Goal: Share content: Share content

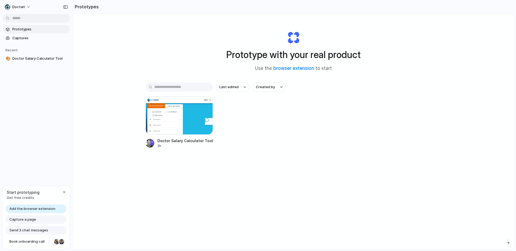
click at [173, 109] on div at bounding box center [179, 116] width 67 height 38
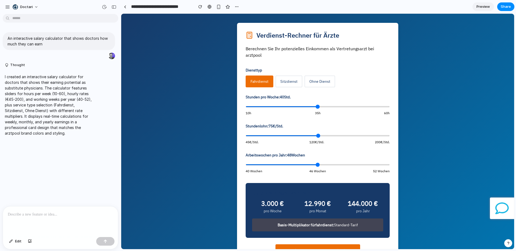
scroll to position [293, 0]
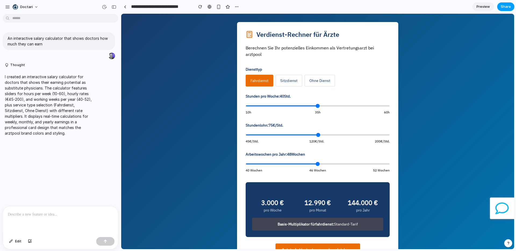
click at [510, 6] on span "Share" at bounding box center [506, 6] width 10 height 5
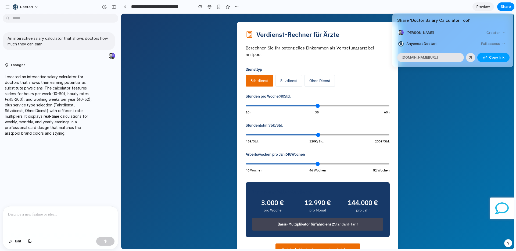
click at [495, 59] on span "Copy link" at bounding box center [496, 57] width 15 height 5
click at [456, 132] on div "Share ' Doctor Salary Calculator Tool ' [PERSON_NAME] Creator Anyone at Doctari…" at bounding box center [258, 125] width 516 height 251
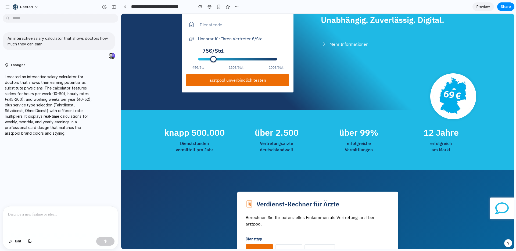
scroll to position [0, 0]
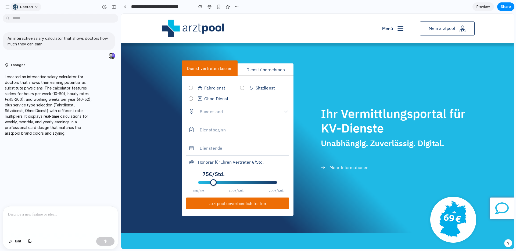
click at [32, 6] on span "Doctari" at bounding box center [26, 6] width 13 height 5
click at [37, 17] on li "Settings" at bounding box center [34, 19] width 45 height 9
drag, startPoint x: 52, startPoint y: 44, endPoint x: 0, endPoint y: 40, distance: 51.6
click at [0, 40] on div "An interactive salary calculator that shows doctors how much they can earn" at bounding box center [59, 45] width 118 height 27
copy p "An interactive salary calculator that shows doctors how much they can earn"
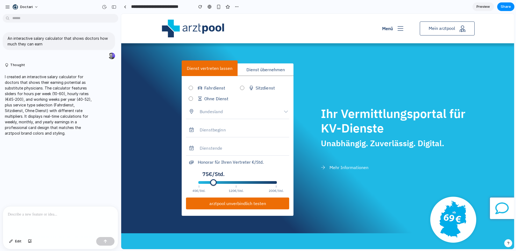
click at [71, 147] on div "An interactive salary calculator that shows doctors how much they can earn Thou…" at bounding box center [59, 111] width 118 height 190
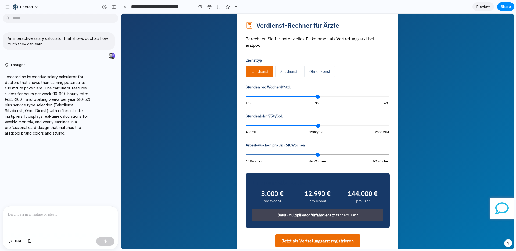
scroll to position [301, 0]
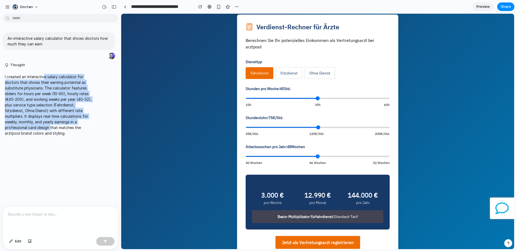
drag, startPoint x: 42, startPoint y: 77, endPoint x: 51, endPoint y: 133, distance: 56.6
click at [51, 133] on p "I created an interactive salary calculator for doctors that shows their earning…" at bounding box center [50, 105] width 90 height 62
drag, startPoint x: 50, startPoint y: 82, endPoint x: 63, endPoint y: 138, distance: 57.3
click at [63, 138] on div "I created an interactive salary calculator for doctors that shows their earning…" at bounding box center [50, 105] width 94 height 69
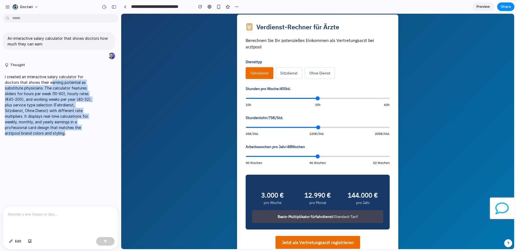
click at [63, 138] on div "I created an interactive salary calculator for doctors that shows their earning…" at bounding box center [50, 105] width 94 height 69
drag, startPoint x: 66, startPoint y: 79, endPoint x: 89, endPoint y: 148, distance: 72.9
click at [89, 148] on div "An interactive salary calculator that shows doctors how much they can earn Thou…" at bounding box center [59, 111] width 118 height 190
drag, startPoint x: 69, startPoint y: 88, endPoint x: 84, endPoint y: 145, distance: 59.0
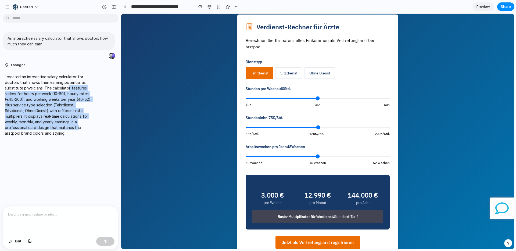
click at [84, 144] on div "An interactive salary calculator that shows doctors how much they can earn Thou…" at bounding box center [59, 111] width 118 height 190
click at [84, 145] on div "An interactive salary calculator that shows doctors how much they can earn Thou…" at bounding box center [59, 111] width 118 height 190
drag, startPoint x: 78, startPoint y: 90, endPoint x: 86, endPoint y: 134, distance: 45.1
click at [86, 134] on p "I created an interactive salary calculator for doctors that shows their earning…" at bounding box center [50, 105] width 90 height 62
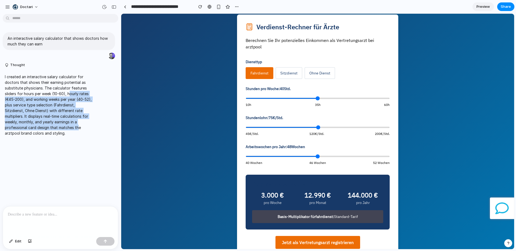
drag, startPoint x: 69, startPoint y: 92, endPoint x: 84, endPoint y: 143, distance: 53.5
click at [84, 143] on div "An interactive salary calculator that shows doctors how much they can earn Thou…" at bounding box center [59, 111] width 118 height 190
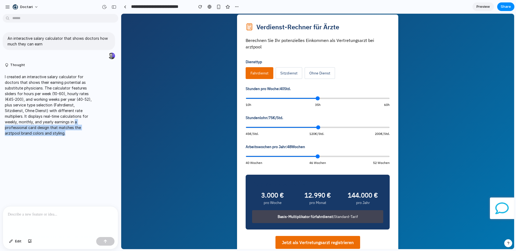
drag, startPoint x: 84, startPoint y: 143, endPoint x: 75, endPoint y: 116, distance: 28.5
click at [75, 118] on div "An interactive salary calculator that shows doctors how much they can earn Thou…" at bounding box center [59, 111] width 118 height 190
click at [74, 115] on p "I created an interactive salary calculator for doctors that shows their earning…" at bounding box center [50, 105] width 90 height 62
drag, startPoint x: 74, startPoint y: 106, endPoint x: 81, endPoint y: 147, distance: 41.7
click at [80, 146] on div "An interactive salary calculator that shows doctors how much they can earn Thou…" at bounding box center [59, 111] width 118 height 190
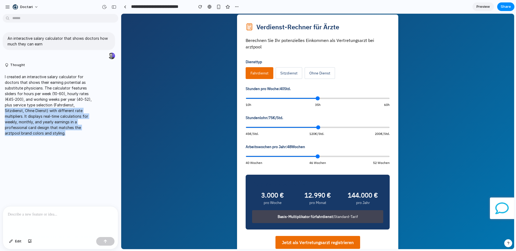
click at [81, 147] on div "An interactive salary calculator that shows doctors how much they can earn Thou…" at bounding box center [59, 111] width 118 height 190
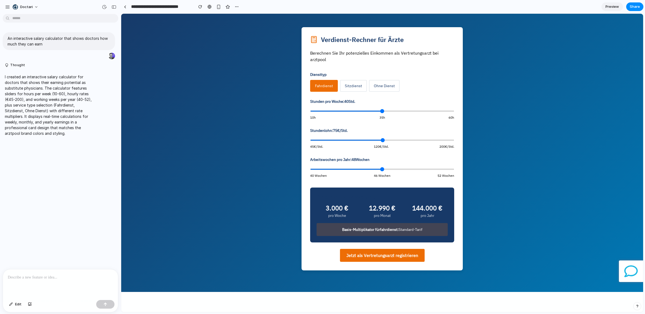
scroll to position [288, 0]
drag, startPoint x: 46, startPoint y: 44, endPoint x: 7, endPoint y: 38, distance: 38.9
click at [8, 38] on p "An interactive salary calculator that shows doctors how much they can earn" at bounding box center [59, 40] width 103 height 11
copy p "An interactive salary calculator that shows doctors how much they can earn"
